Goal: Information Seeking & Learning: Learn about a topic

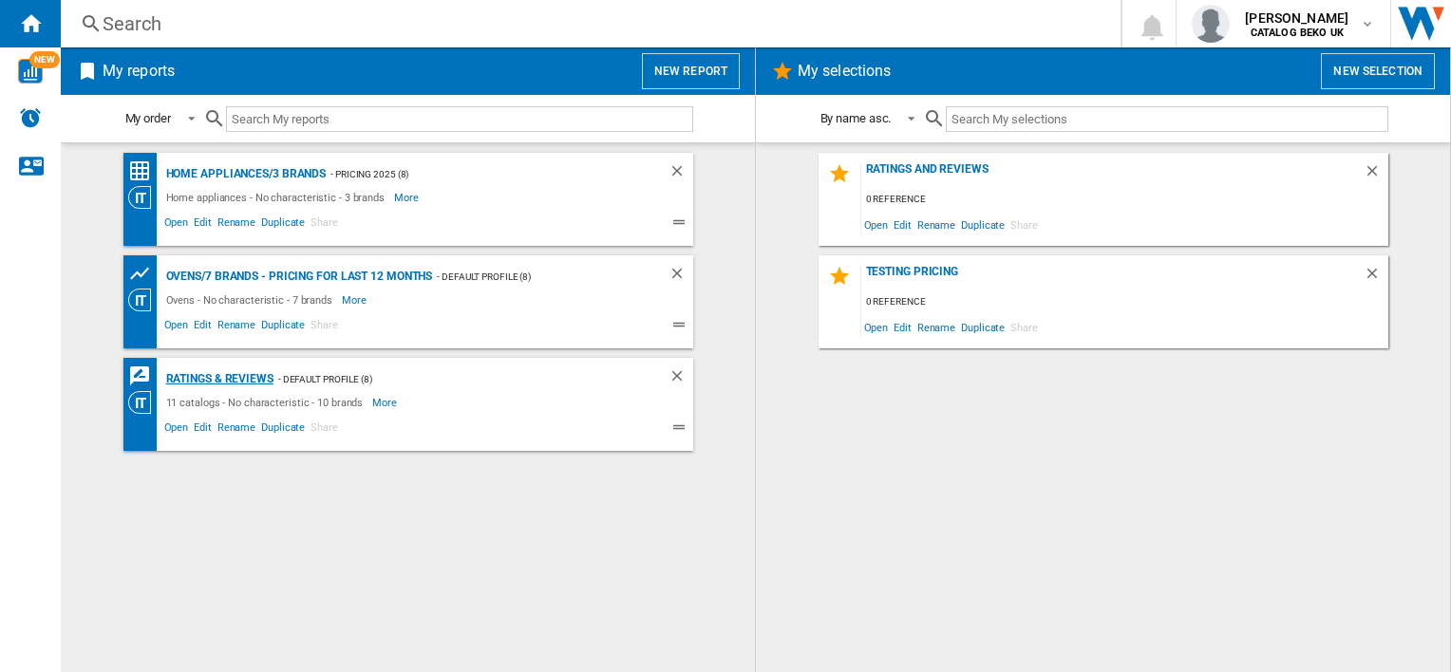
click at [222, 374] on div "Ratings & Reviews" at bounding box center [217, 380] width 112 height 24
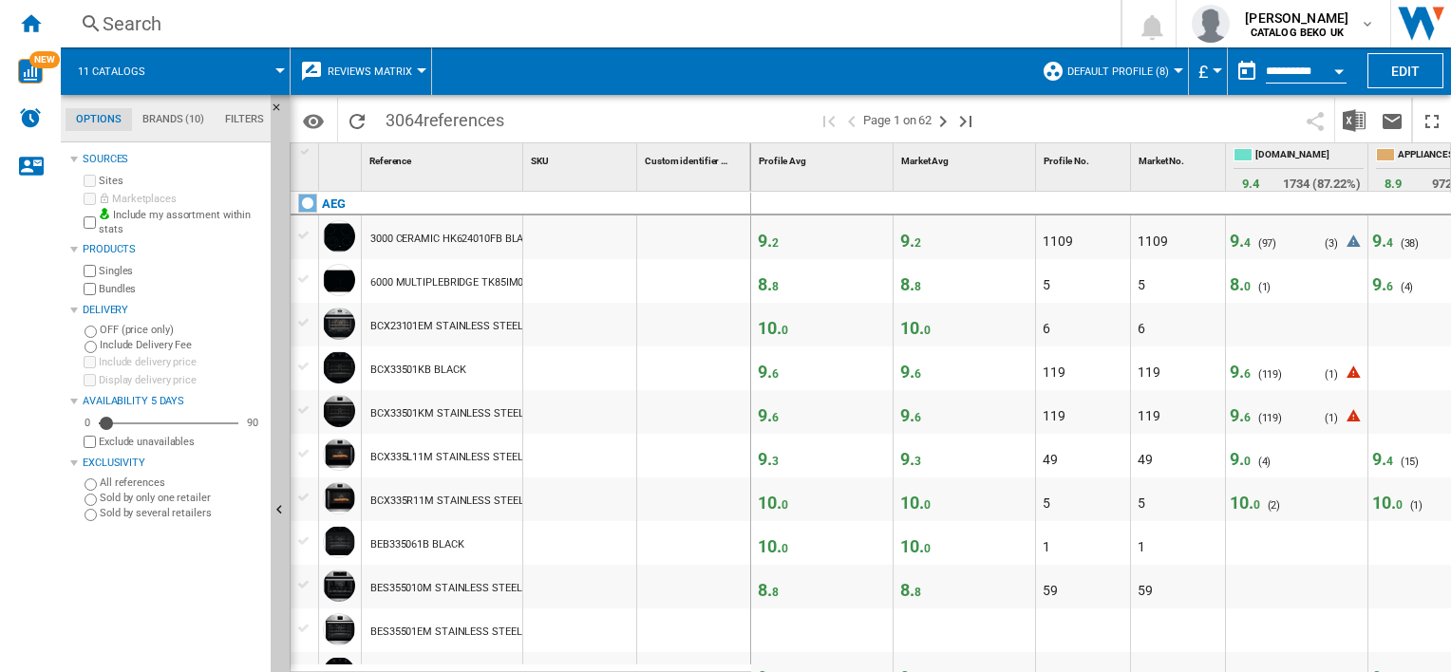
click at [151, 37] on div "Search Search 0 [PERSON_NAME] CATALOG BEKO UK CATALOG BEKO UK My settings Logout" at bounding box center [756, 23] width 1390 height 47
click at [115, 25] on div "Search" at bounding box center [587, 23] width 969 height 27
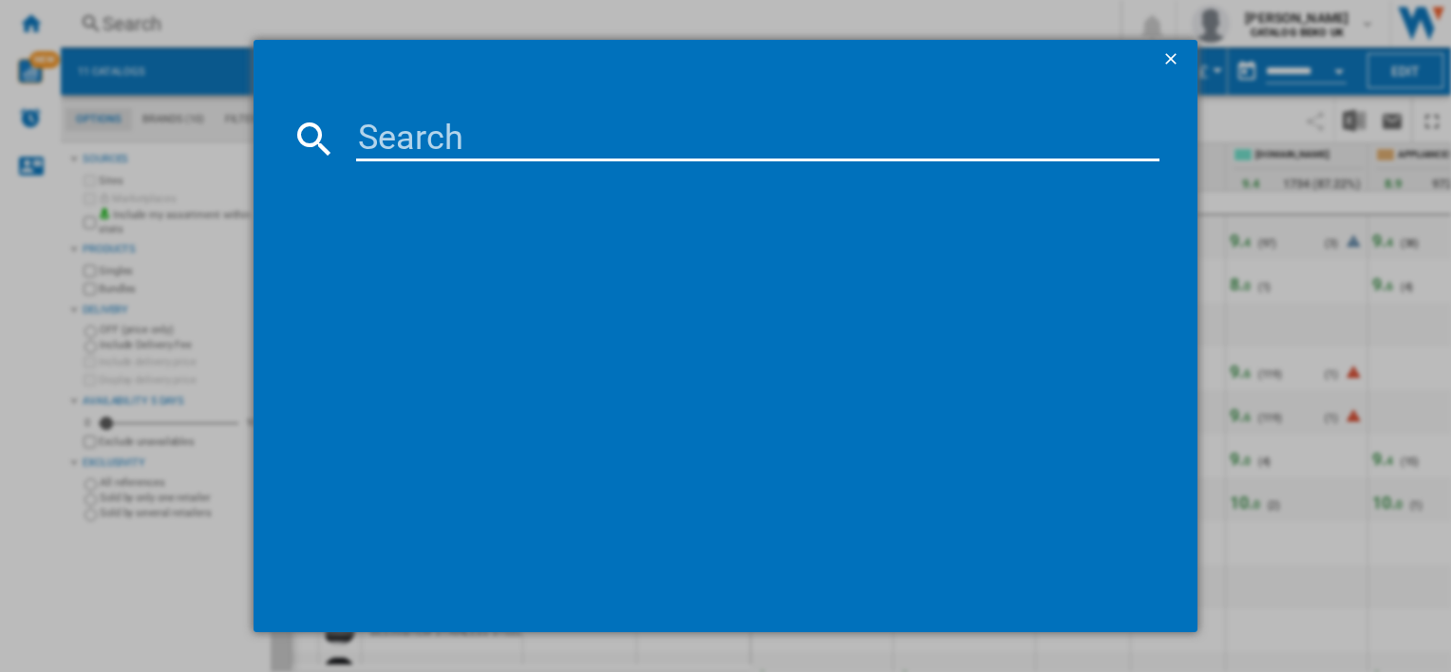
click at [400, 146] on input at bounding box center [757, 139] width 802 height 46
paste input "HDM67G0C2CB"
type input "HDM67G0C2CB"
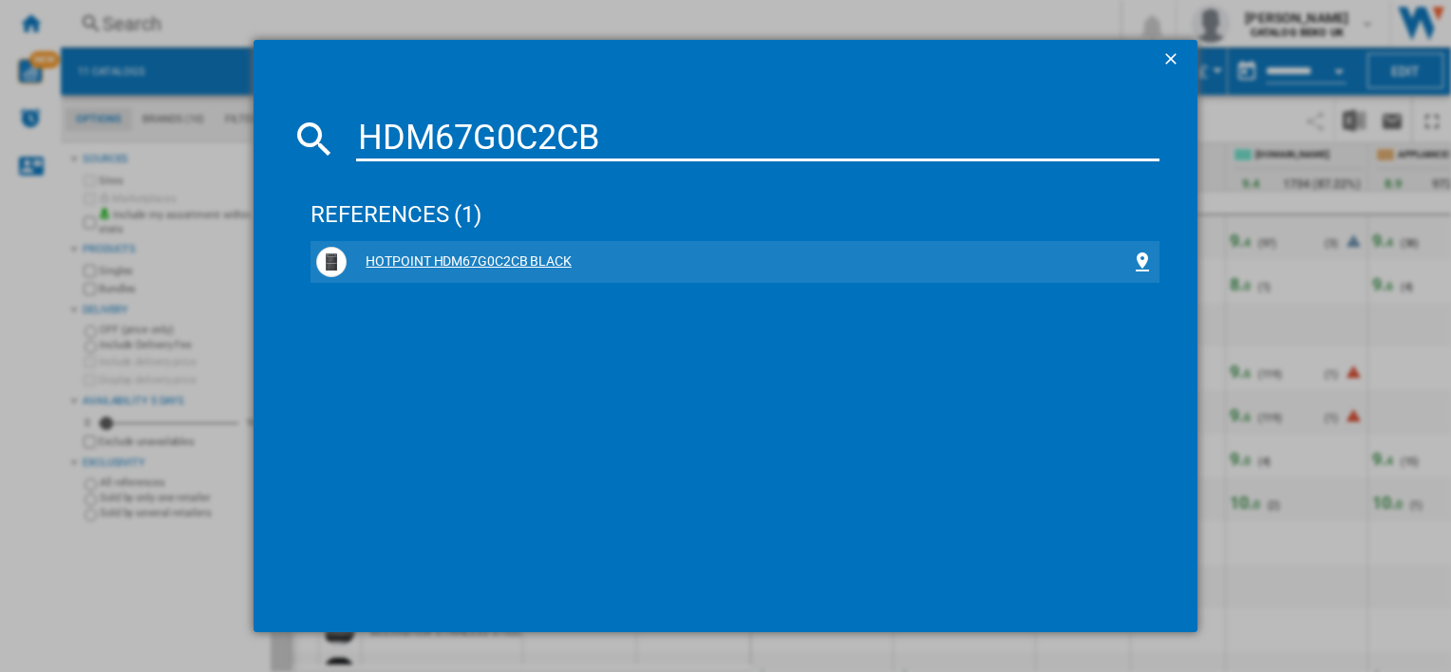
click at [514, 261] on div "HOTPOINT HDM67G0C2CB BLACK" at bounding box center [738, 262] width 783 height 19
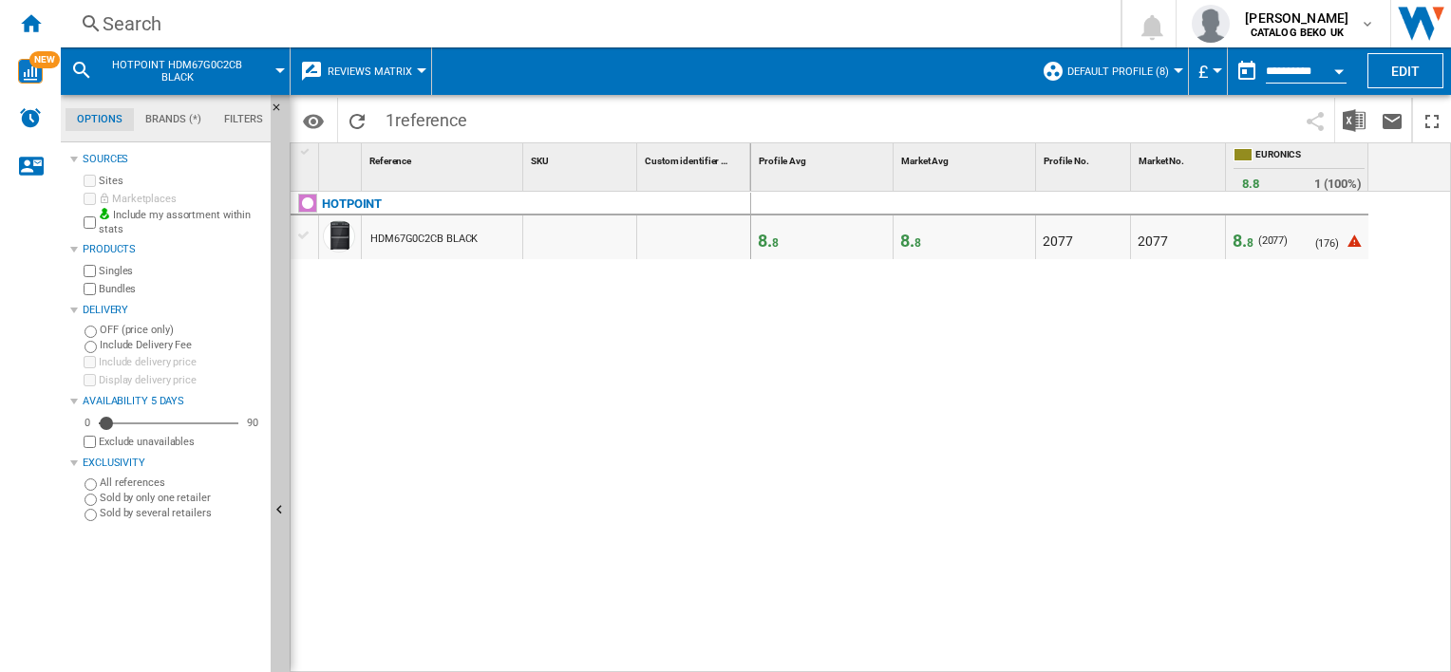
click at [443, 238] on div "HDM67G0C2CB BLACK" at bounding box center [423, 239] width 107 height 44
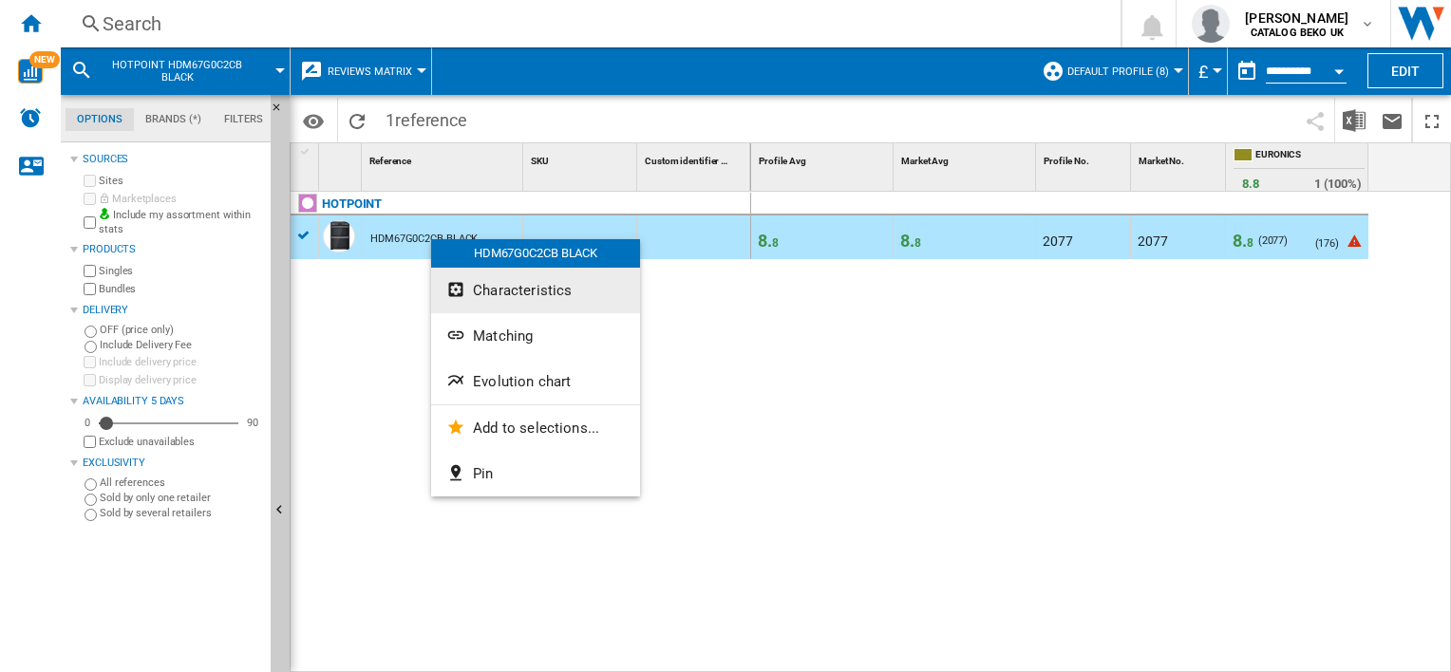
click at [494, 292] on span "Characteristics" at bounding box center [522, 290] width 99 height 17
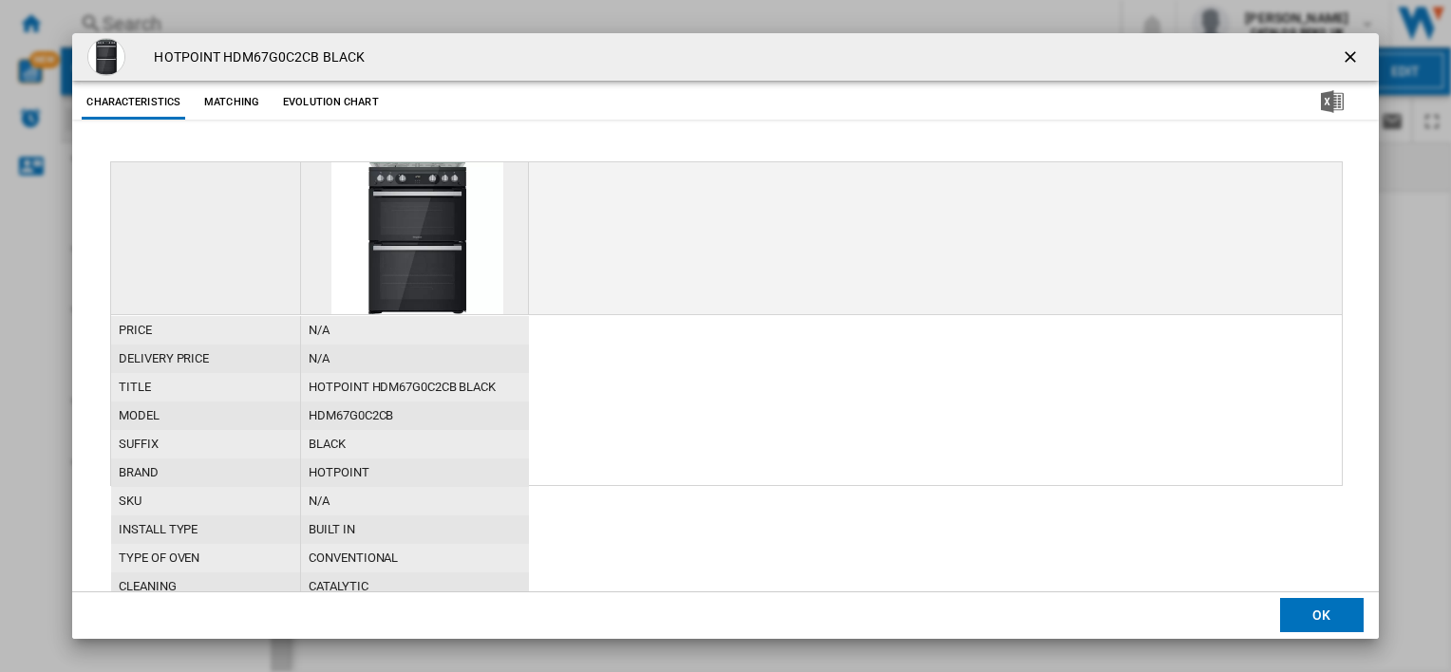
click at [454, 222] on img "Product popup" at bounding box center [416, 238] width 171 height 152
click at [1351, 60] on ng-md-icon "getI18NText('BUTTONS.CLOSE_DIALOG')" at bounding box center [1352, 58] width 23 height 23
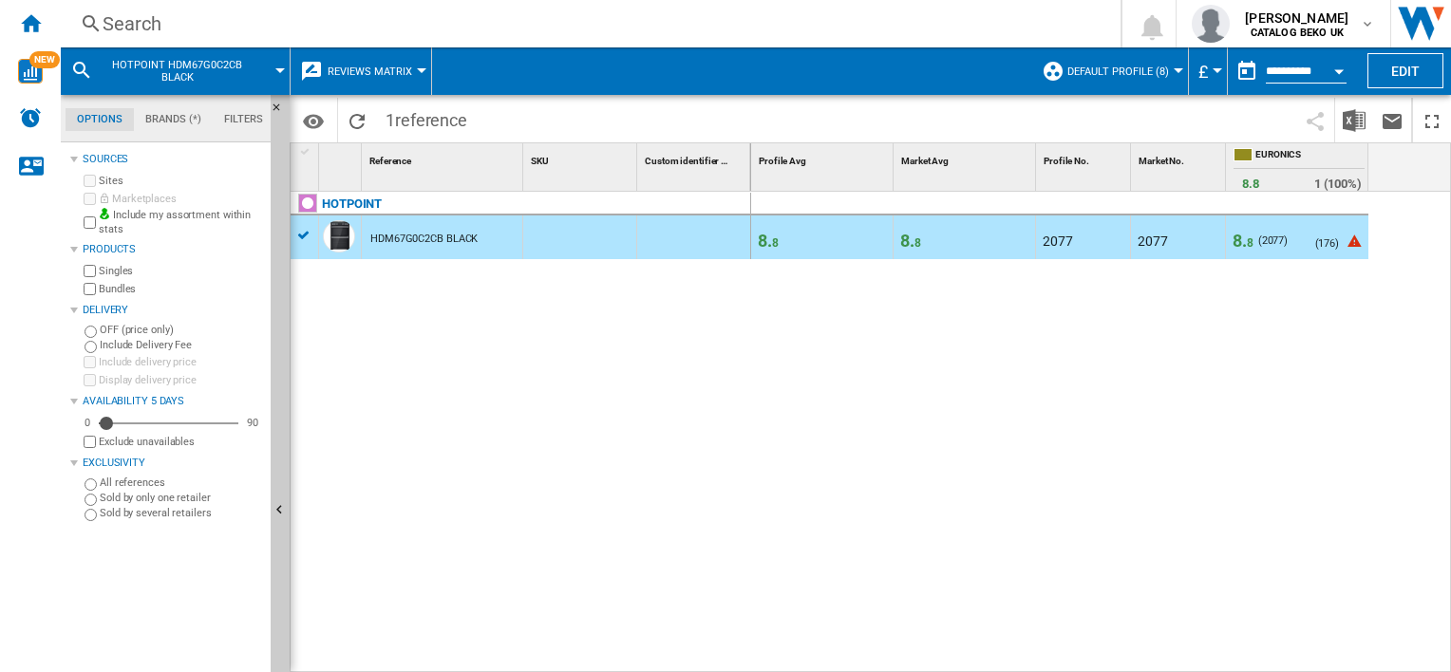
click at [171, 19] on div "Search" at bounding box center [587, 23] width 969 height 27
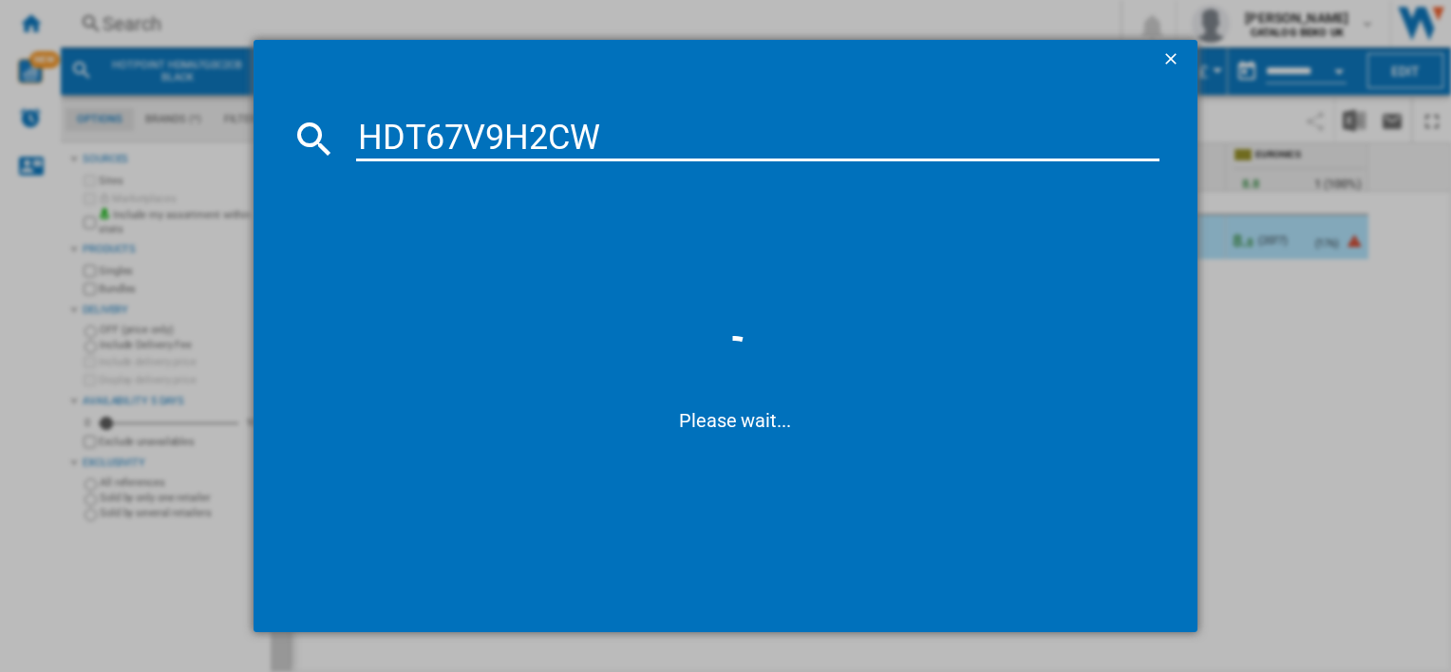
type input "HDT67V9H2CW"
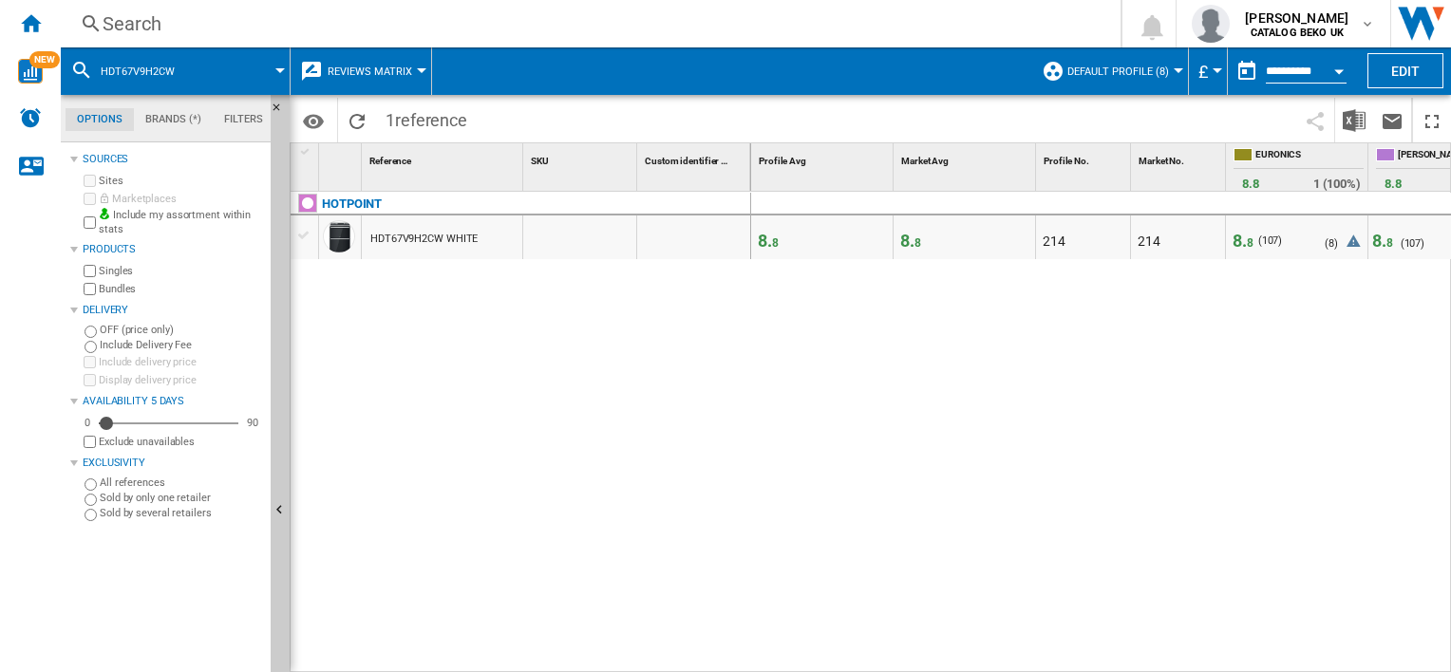
click at [182, 27] on div "Search" at bounding box center [587, 23] width 969 height 27
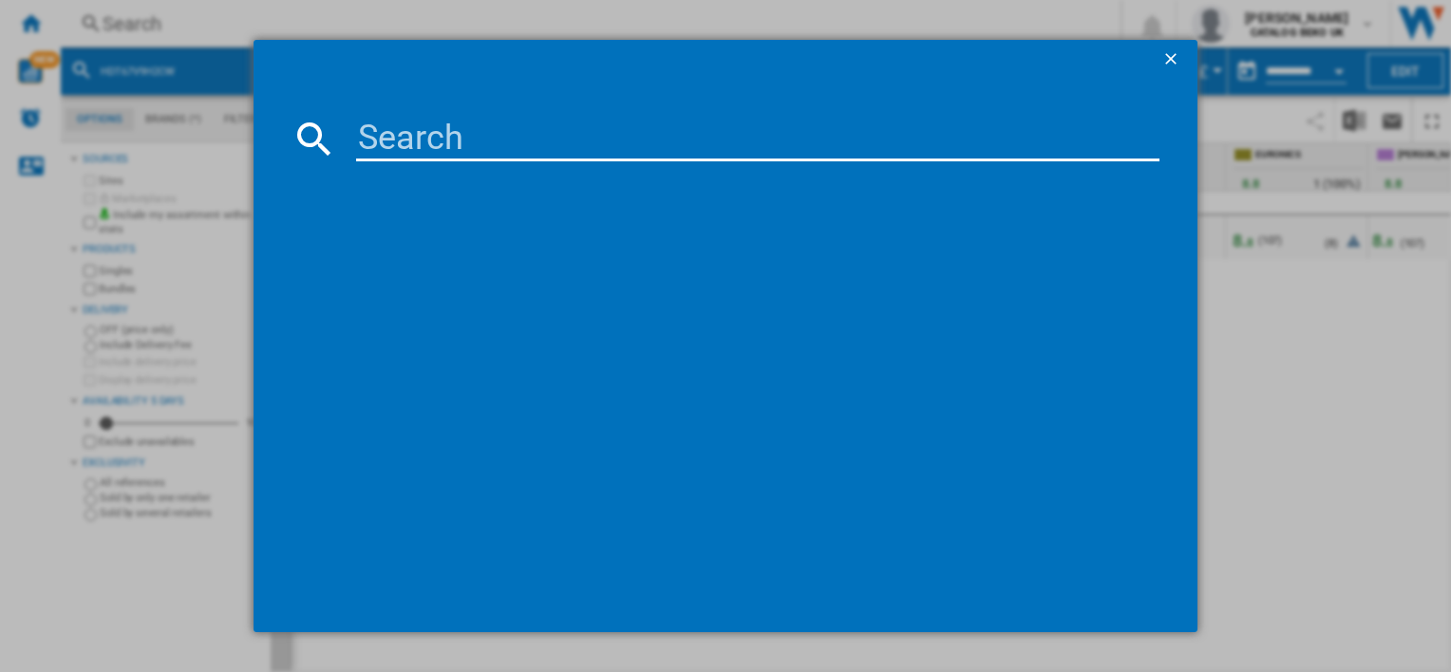
type input "BI6095HGX"
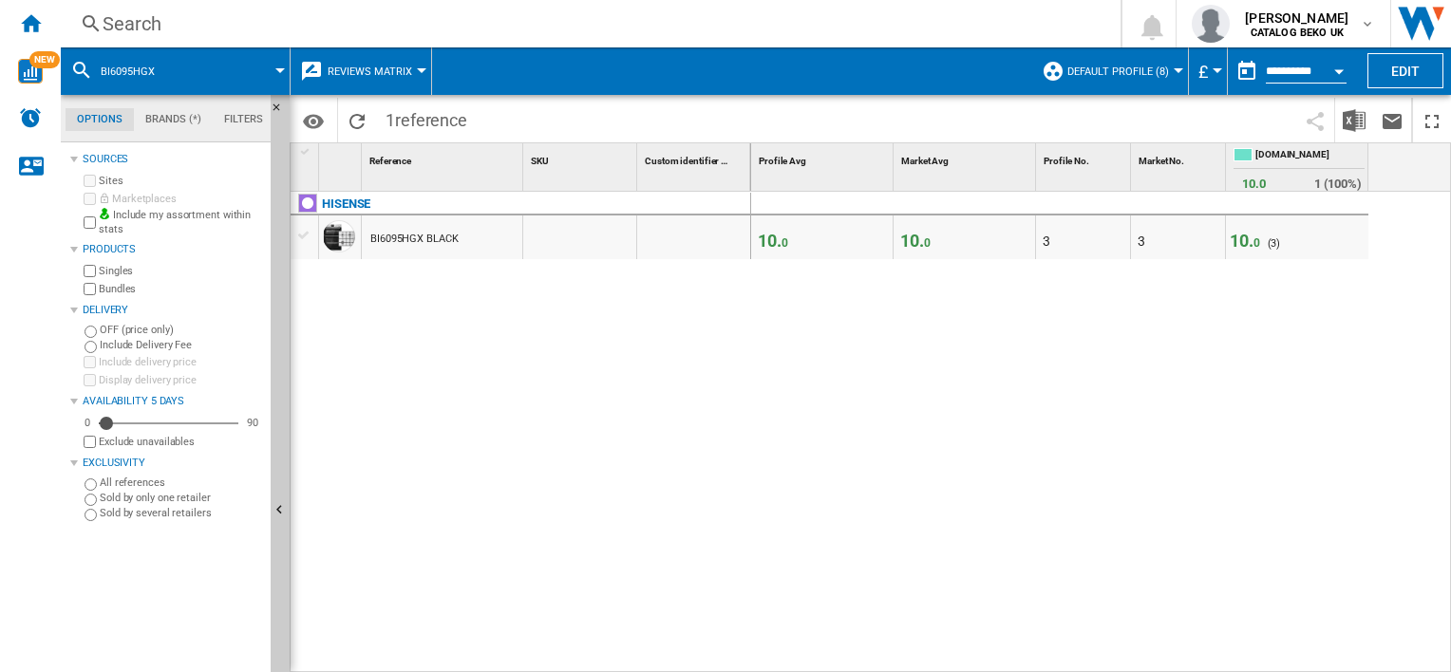
click at [416, 239] on div "BI6095HGX BLACK" at bounding box center [414, 239] width 88 height 44
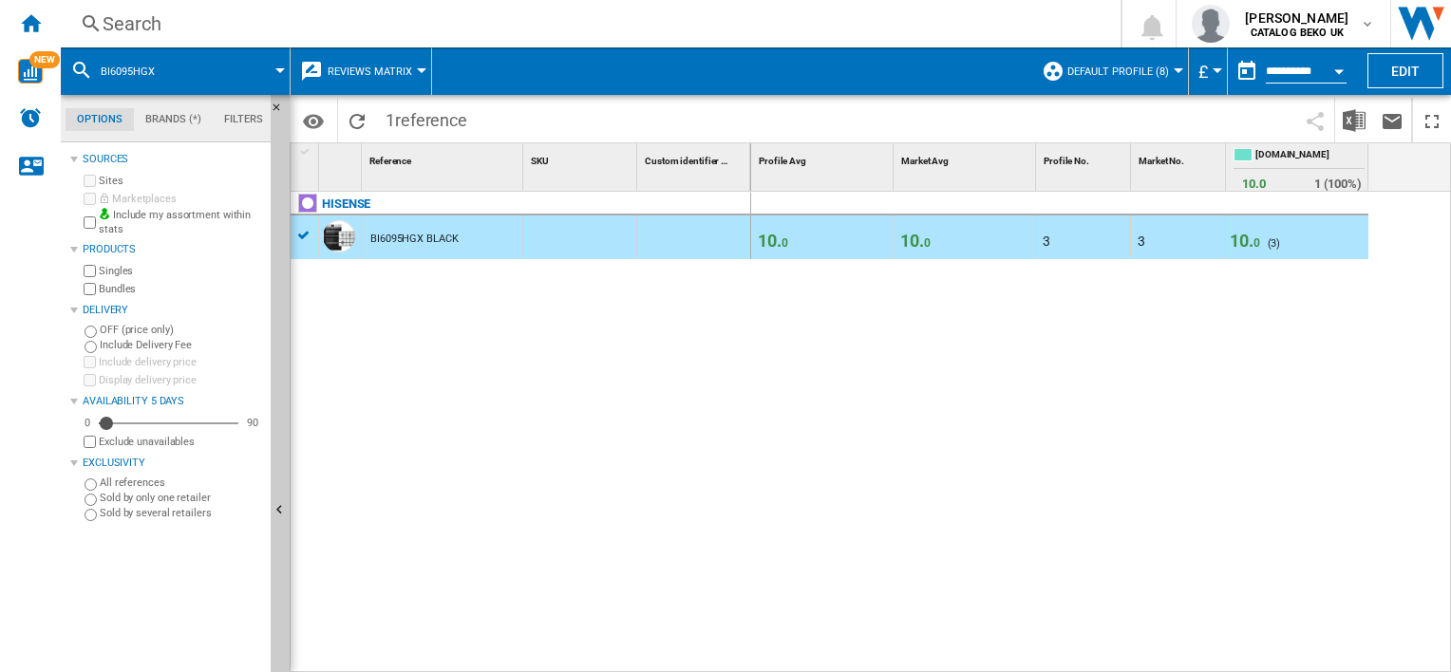
click at [384, 240] on div "BI6095HGX BLACK" at bounding box center [414, 239] width 88 height 44
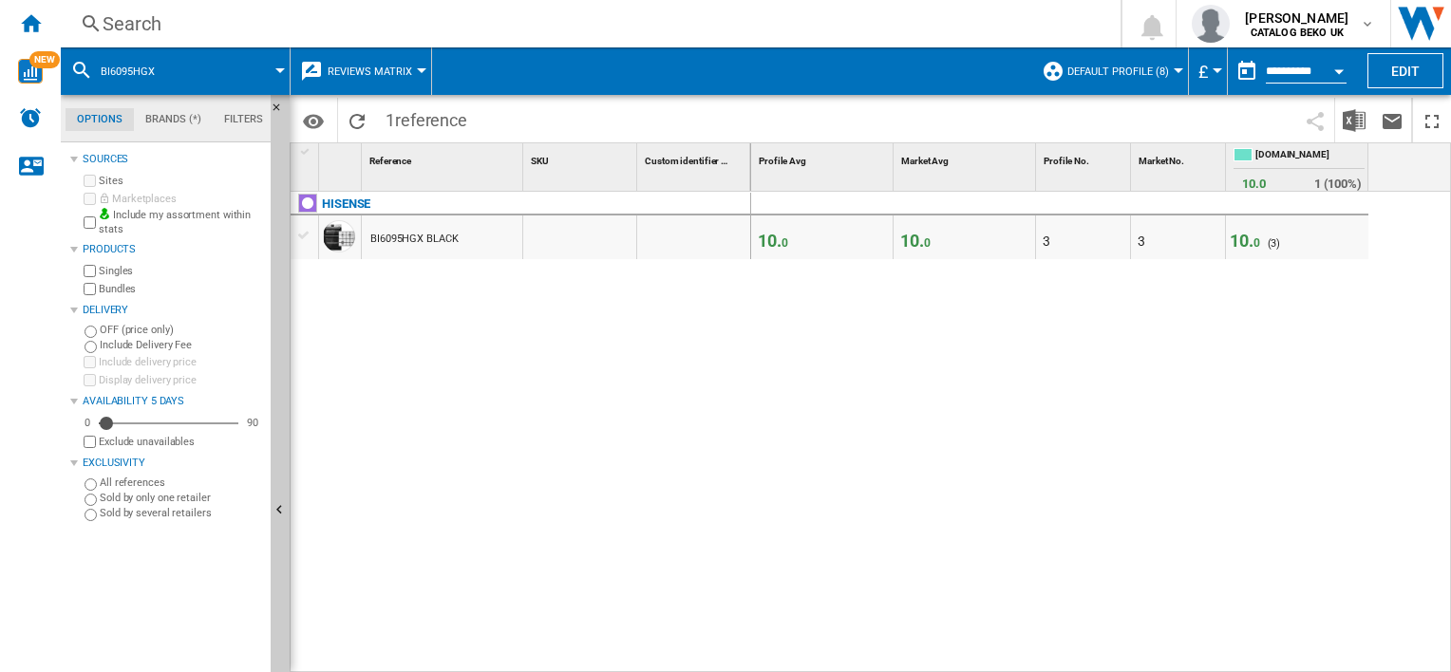
click at [386, 233] on div "BI6095HGX BLACK" at bounding box center [414, 239] width 88 height 44
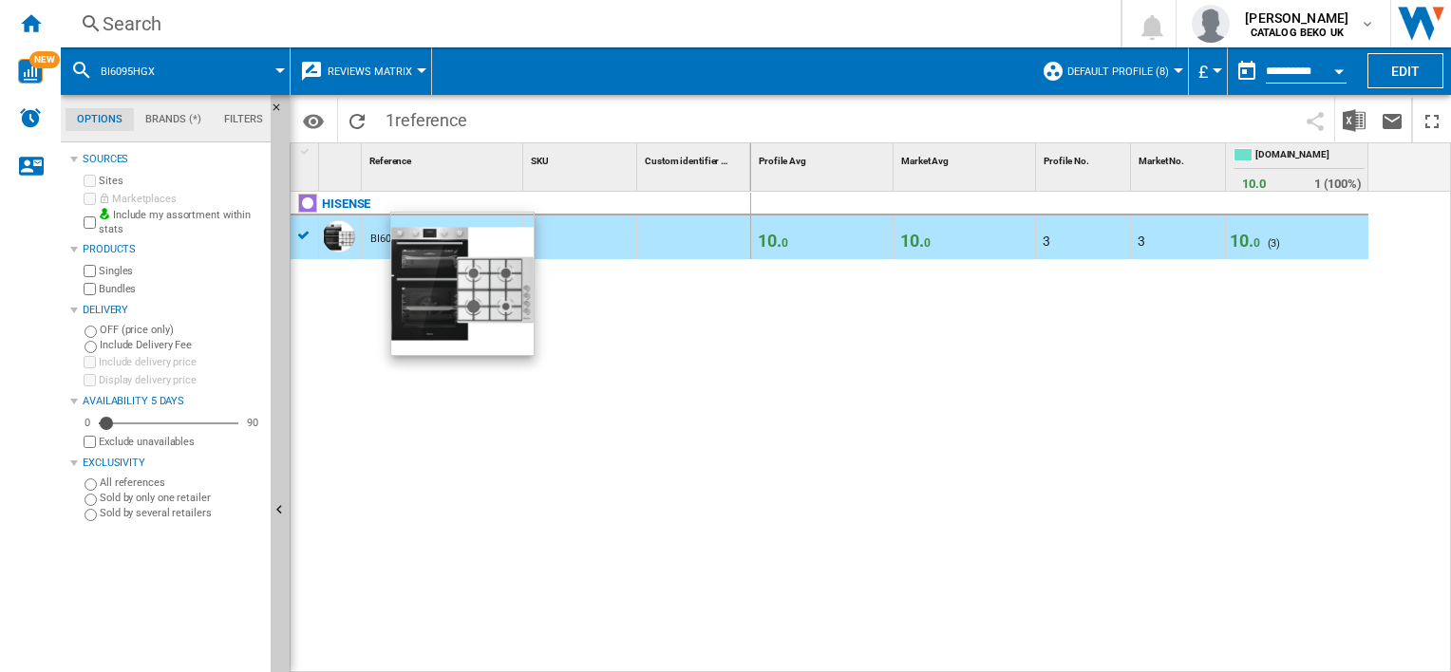
click at [344, 234] on div at bounding box center [339, 236] width 32 height 32
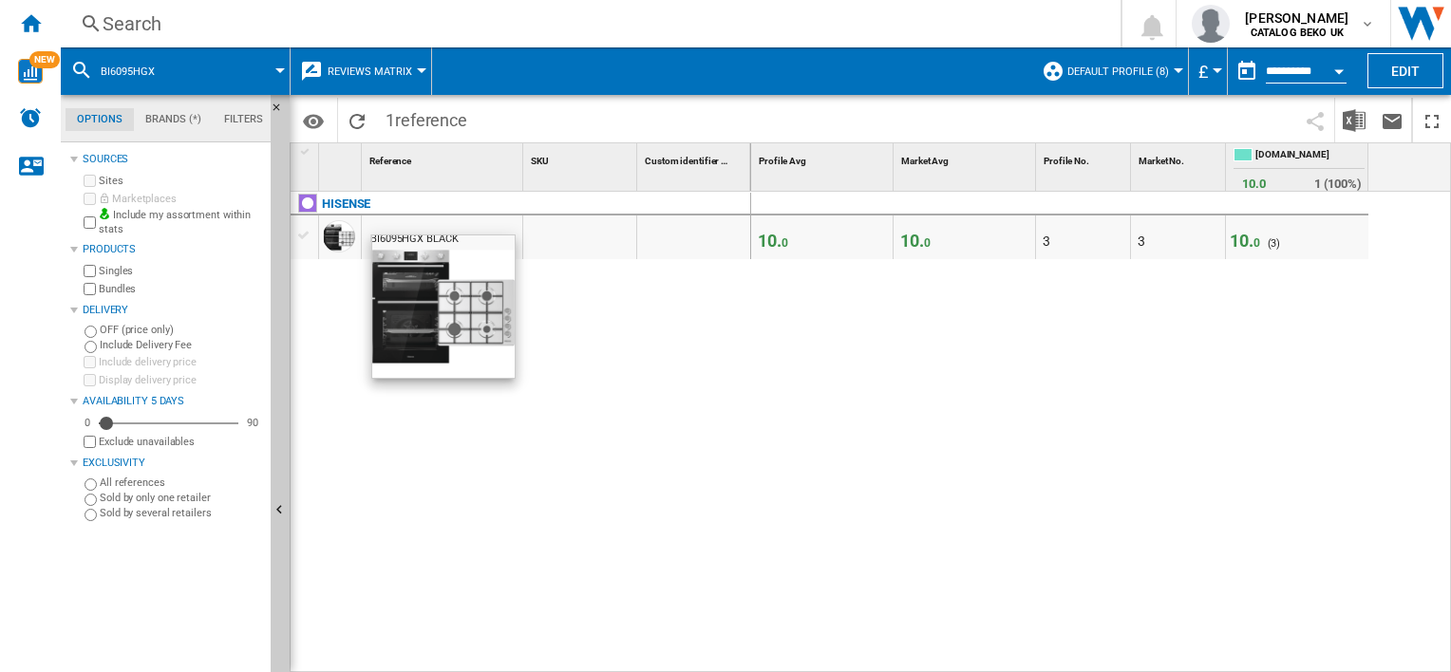
click at [332, 242] on div at bounding box center [339, 236] width 32 height 32
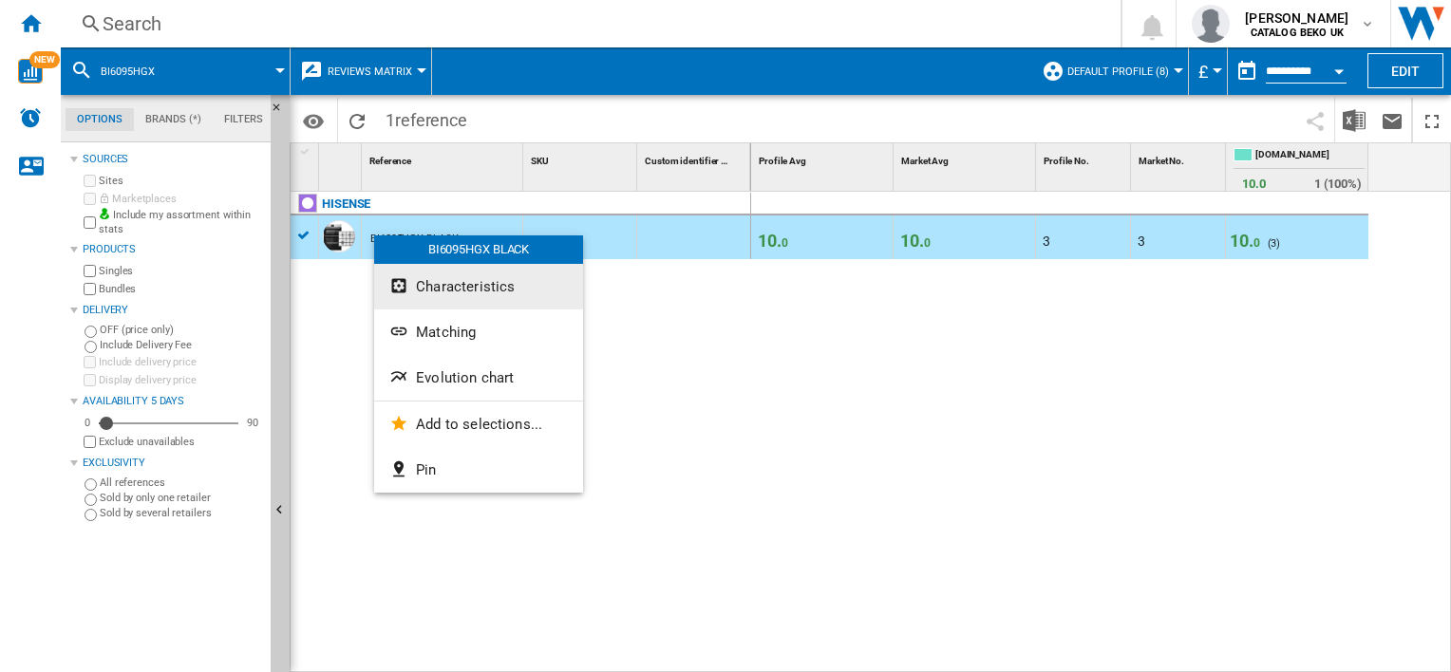
click at [478, 288] on span "Characteristics" at bounding box center [465, 286] width 99 height 17
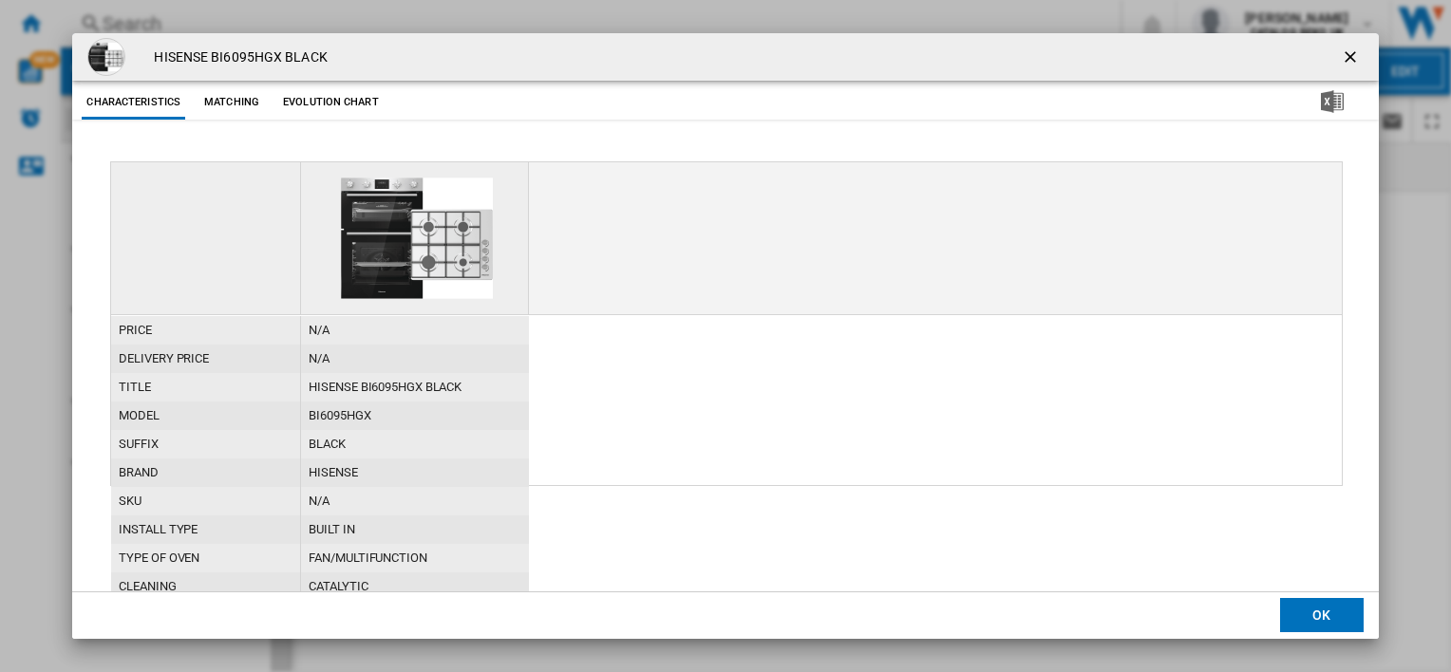
scroll to position [190, 0]
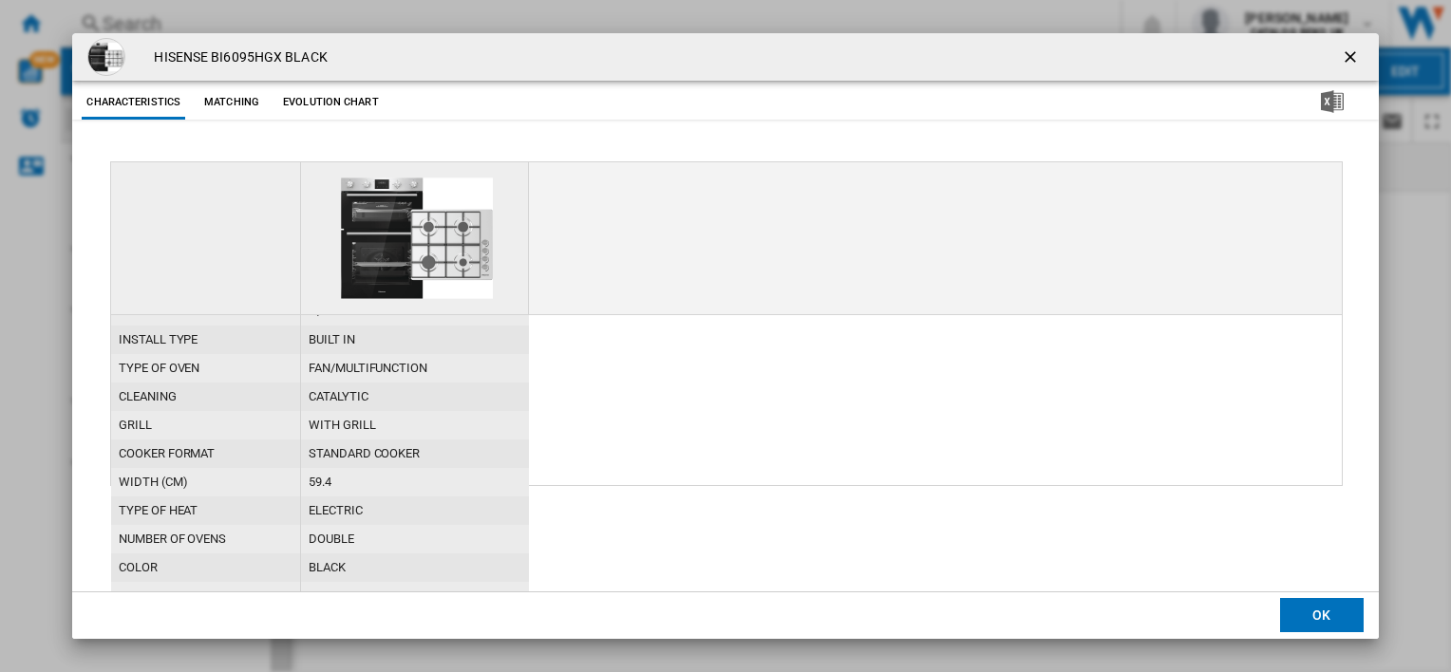
click at [1349, 57] on ng-md-icon "getI18NText('BUTTONS.CLOSE_DIALOG')" at bounding box center [1352, 58] width 23 height 23
